Goal: Information Seeking & Learning: Check status

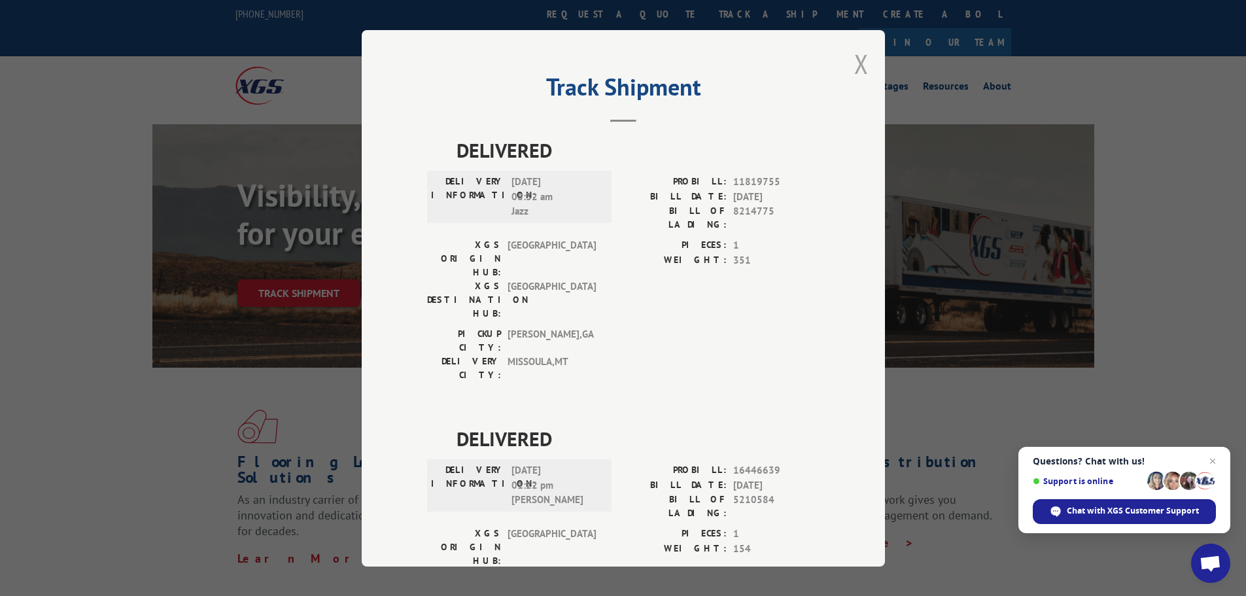
click at [857, 64] on button "Close modal" at bounding box center [861, 63] width 14 height 35
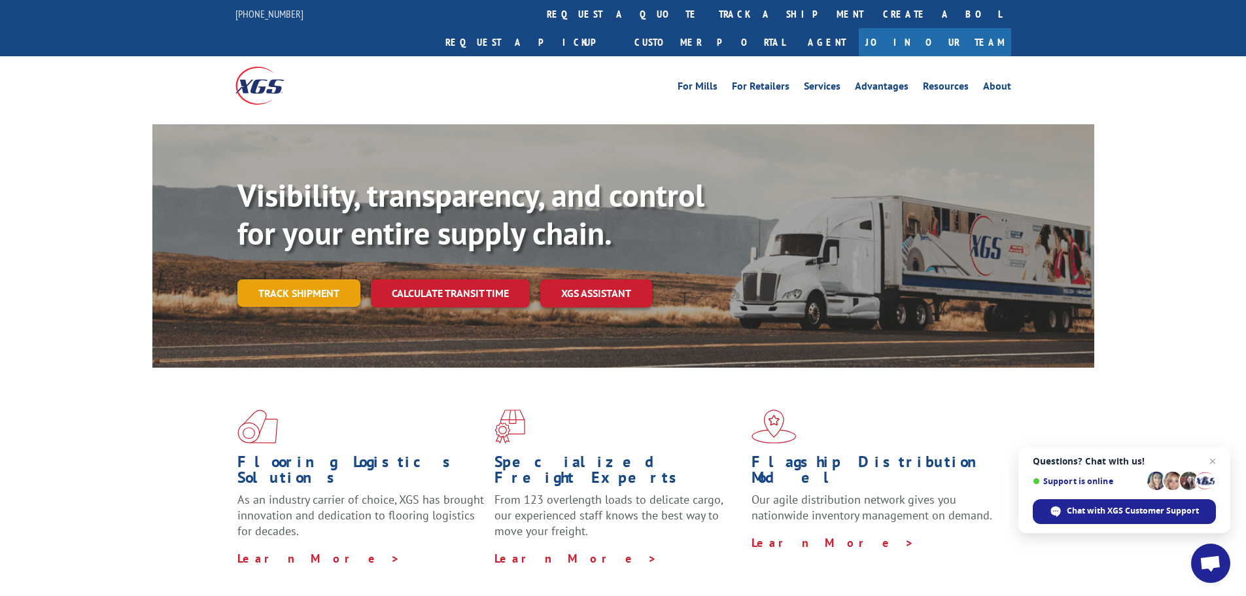
click at [328, 279] on link "Track shipment" at bounding box center [298, 292] width 123 height 27
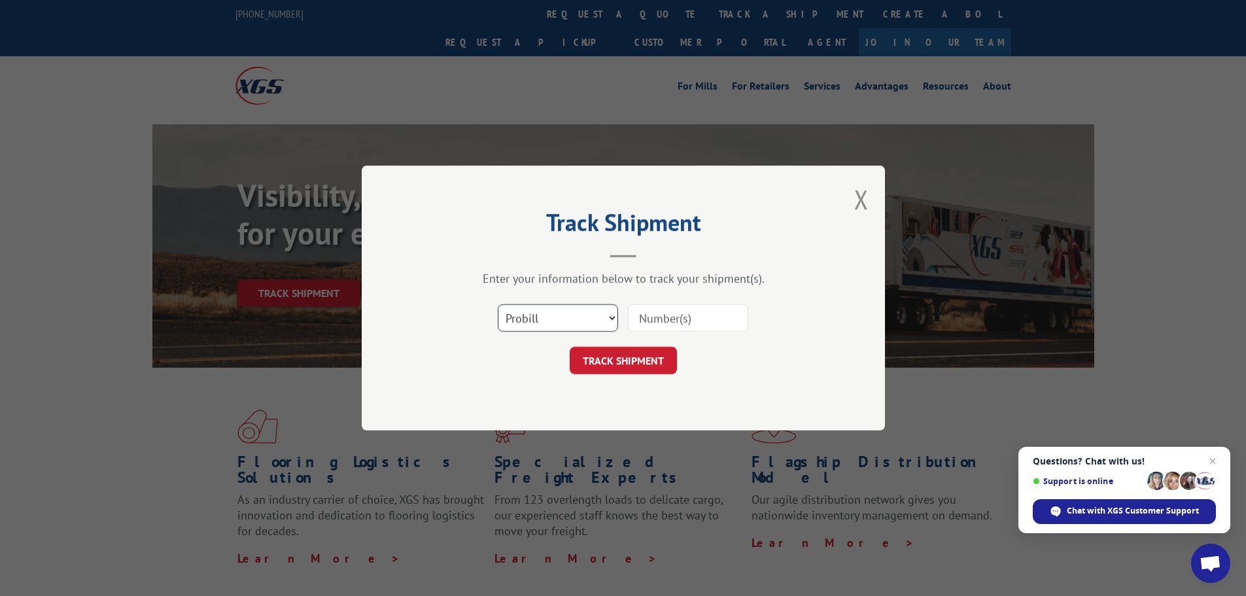
click at [609, 320] on select "Select category... Probill BOL PO" at bounding box center [558, 317] width 120 height 27
click at [498, 304] on select "Select category... Probill BOL PO" at bounding box center [558, 317] width 120 height 27
click at [548, 329] on select "Select category... Probill BOL PO" at bounding box center [558, 317] width 120 height 27
select select "po"
click at [498, 304] on select "Select category... Probill BOL PO" at bounding box center [558, 317] width 120 height 27
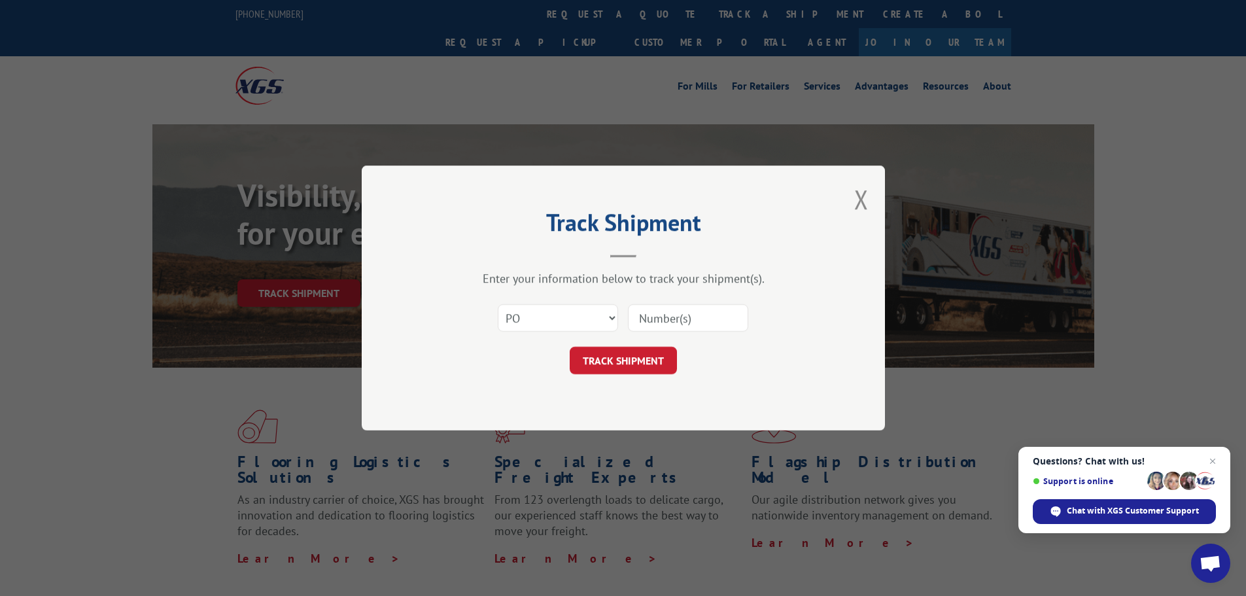
click at [664, 318] on input at bounding box center [688, 317] width 120 height 27
paste input "02513048"
type input "02513048"
click at [634, 354] on button "TRACK SHIPMENT" at bounding box center [623, 360] width 107 height 27
